Goal: Task Accomplishment & Management: Use online tool/utility

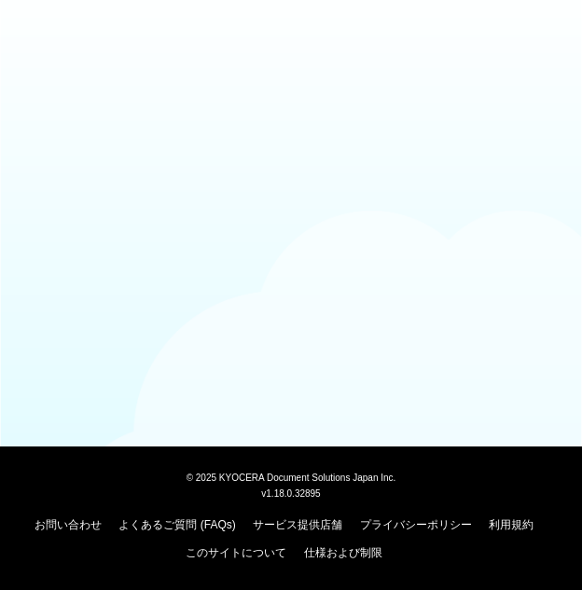
drag, startPoint x: 523, startPoint y: 0, endPoint x: 81, endPoint y: 140, distance: 463.6
click at [81, 141] on body "© [DATE] KYOCERA Document Solutions Japan Inc. v1.18.0.32895 お問い合わせ よくあるご質問 (FA…" at bounding box center [291, 295] width 582 height 590
click at [160, 52] on div at bounding box center [291, 45] width 582 height 90
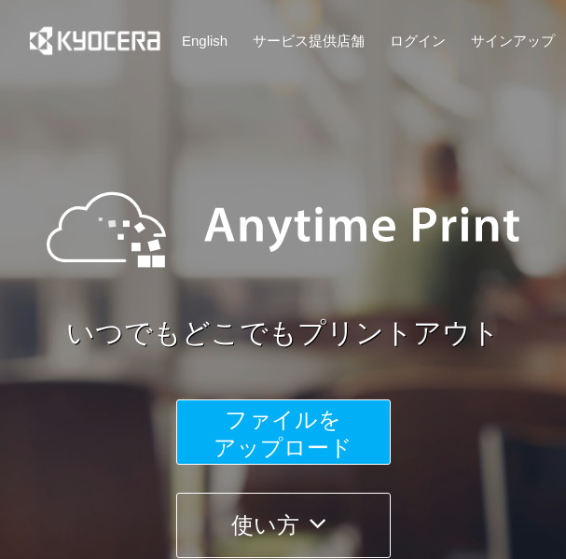
click at [272, 437] on span "ファイルを ​​アップロード" at bounding box center [283, 433] width 139 height 53
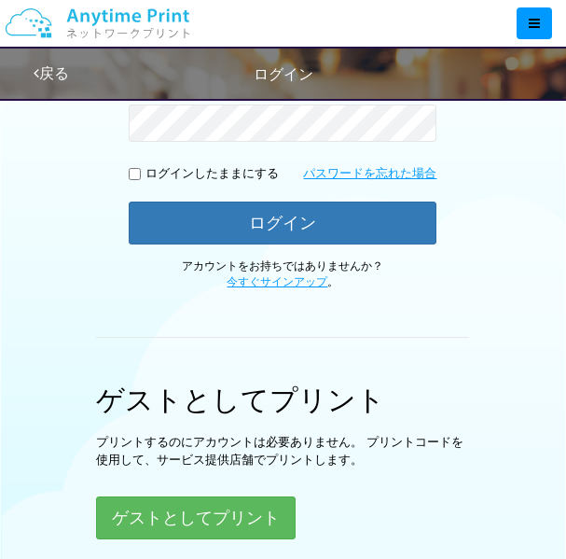
scroll to position [466, 0]
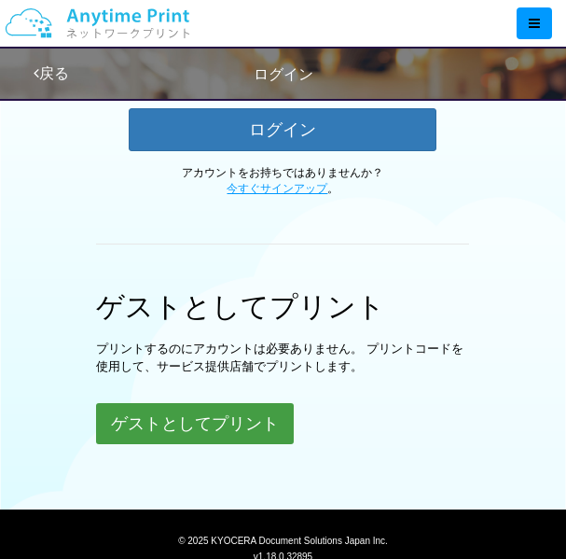
click at [259, 431] on button "ゲストとしてプリント" at bounding box center [195, 423] width 198 height 41
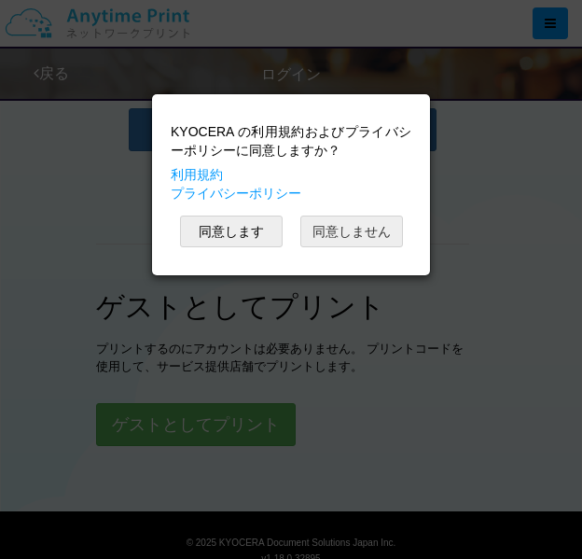
click at [335, 234] on button "同意しません" at bounding box center [351, 231] width 103 height 32
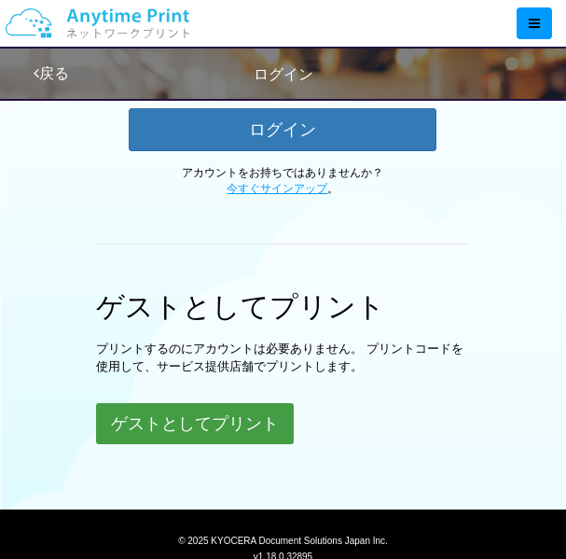
click at [197, 426] on button "ゲストとしてプリント" at bounding box center [195, 423] width 198 height 41
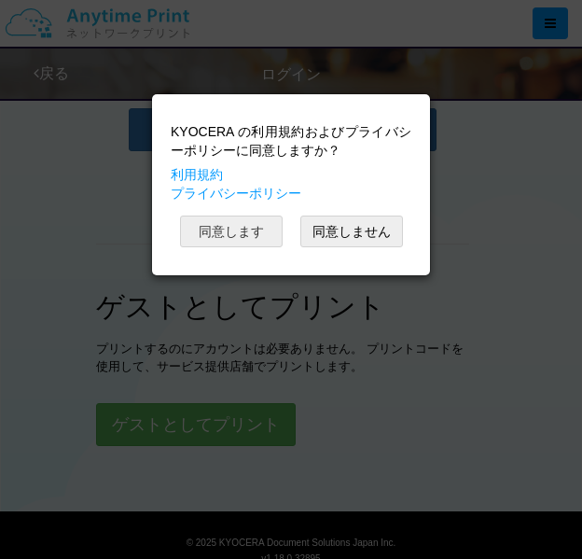
click at [246, 231] on button "同意します" at bounding box center [231, 231] width 103 height 32
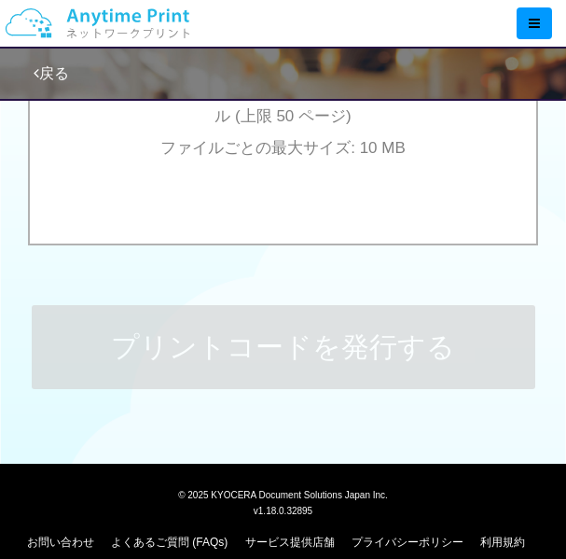
scroll to position [746, 0]
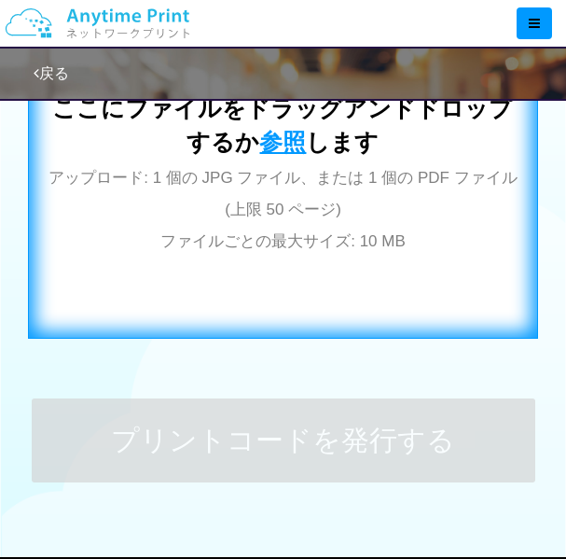
click at [292, 133] on span "参照" at bounding box center [282, 142] width 47 height 26
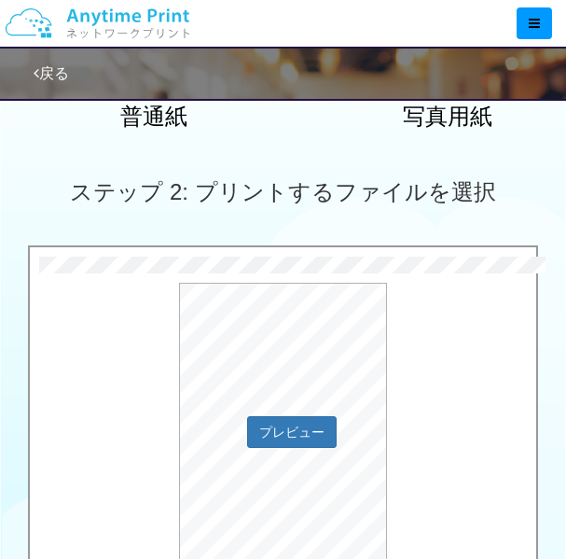
scroll to position [649, 0]
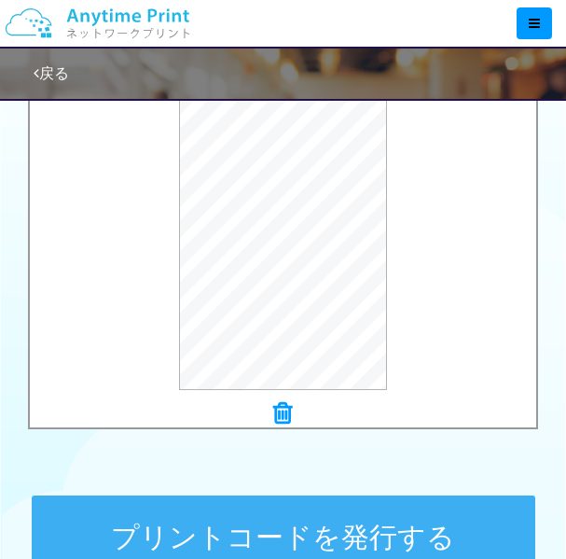
click at [283, 417] on icon at bounding box center [282, 413] width 19 height 24
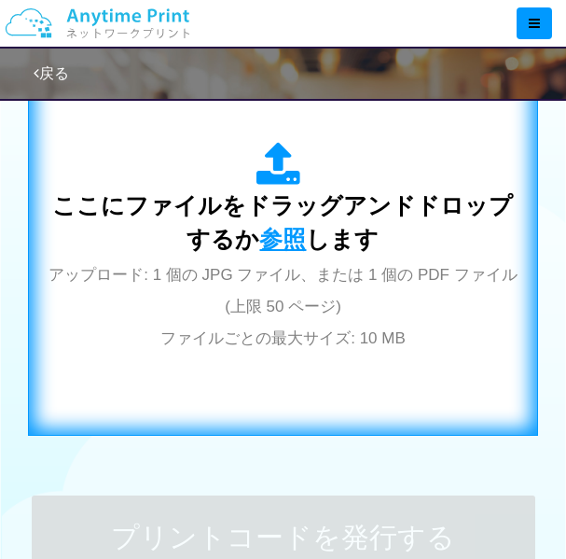
click at [286, 242] on span "参照" at bounding box center [282, 239] width 47 height 26
click at [269, 241] on span "参照" at bounding box center [282, 239] width 47 height 26
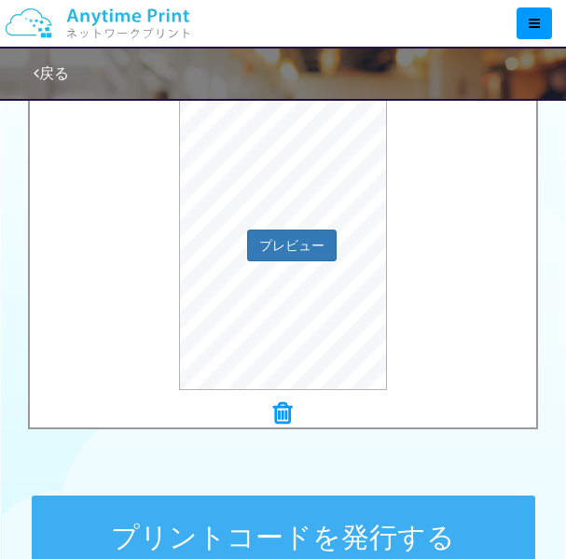
scroll to position [888, 0]
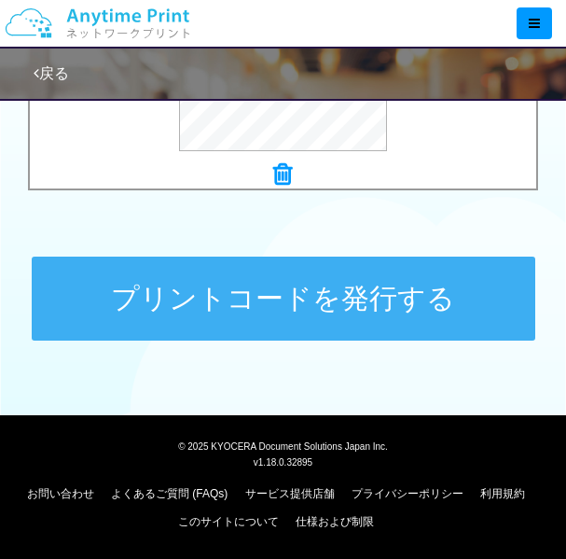
click at [242, 286] on button "プリントコードを発行する" at bounding box center [284, 298] width 504 height 84
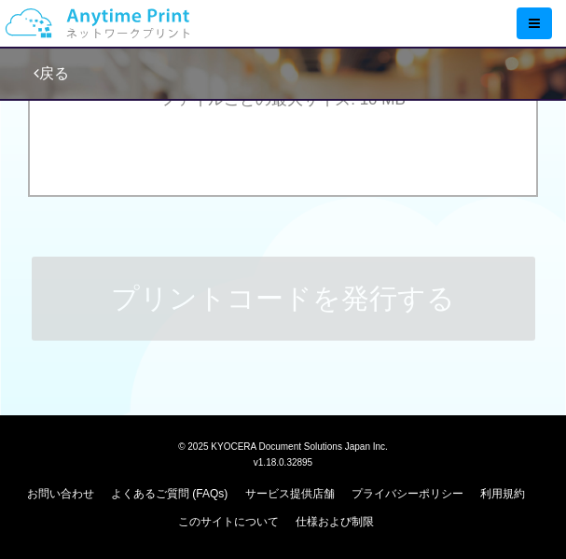
scroll to position [0, 0]
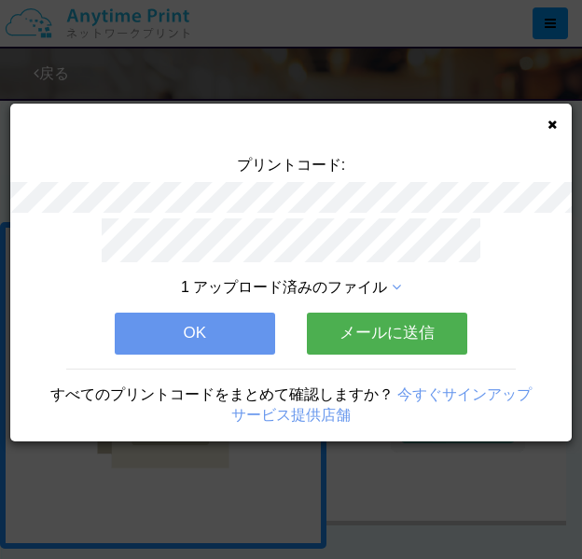
click at [242, 330] on button "OK" at bounding box center [195, 332] width 160 height 41
